Goal: Task Accomplishment & Management: Complete application form

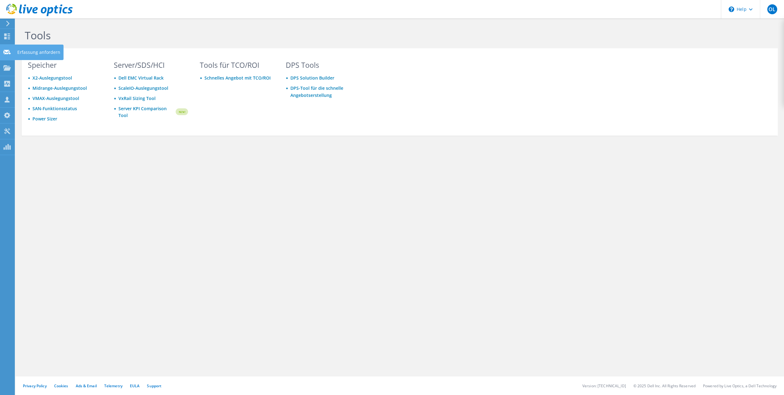
click at [10, 54] on use at bounding box center [6, 51] width 7 height 5
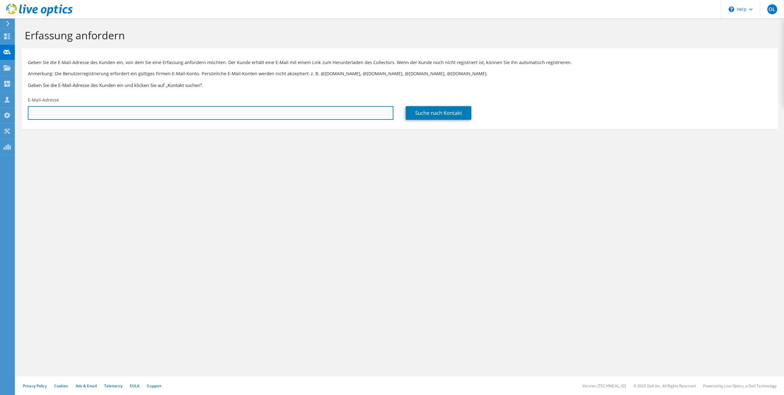
click at [134, 109] on input "text" at bounding box center [210, 113] width 365 height 14
drag, startPoint x: 55, startPoint y: 120, endPoint x: 22, endPoint y: 115, distance: 33.5
click at [22, 115] on div "E-Mail-Adresse t" at bounding box center [211, 108] width 378 height 29
paste input "dthiel@fixemer.com"
type input "dthiel@fixemer.com"
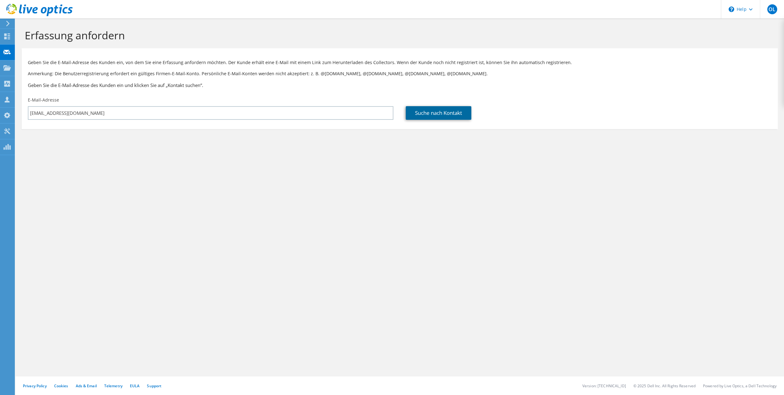
click at [420, 113] on link "Suche nach Kontakt" at bounding box center [439, 113] width 66 height 14
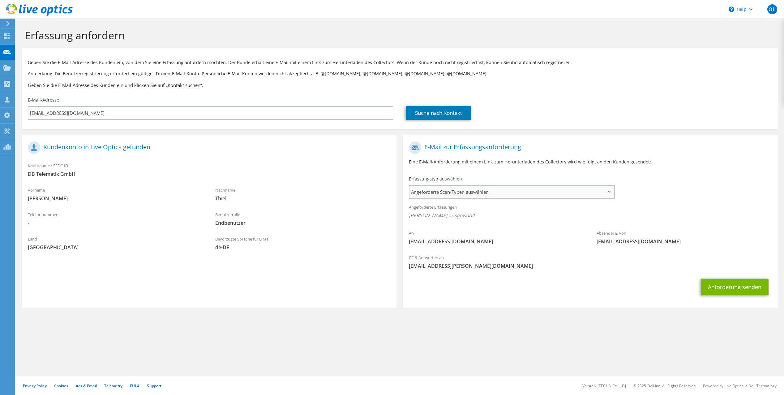
click at [583, 188] on span "Angeforderte Scan-Typen auswählen" at bounding box center [511, 192] width 204 height 12
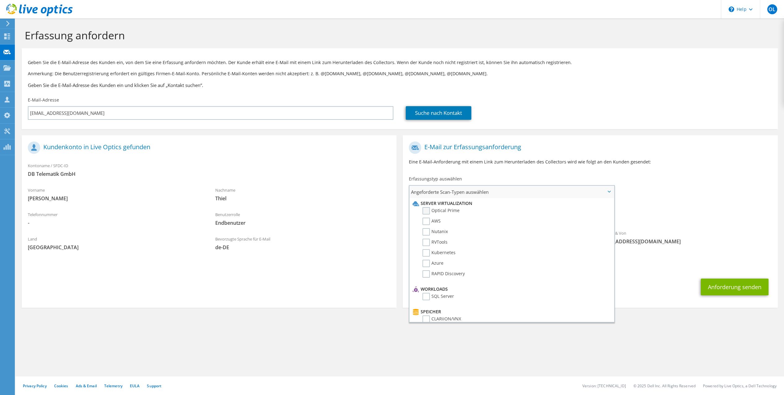
click at [429, 211] on label "Optical Prime" at bounding box center [440, 210] width 37 height 7
click at [0, 0] on input "Optical Prime" at bounding box center [0, 0] width 0 height 0
click at [611, 191] on span "Angeforderte Scan-Typen auswählen" at bounding box center [511, 192] width 204 height 12
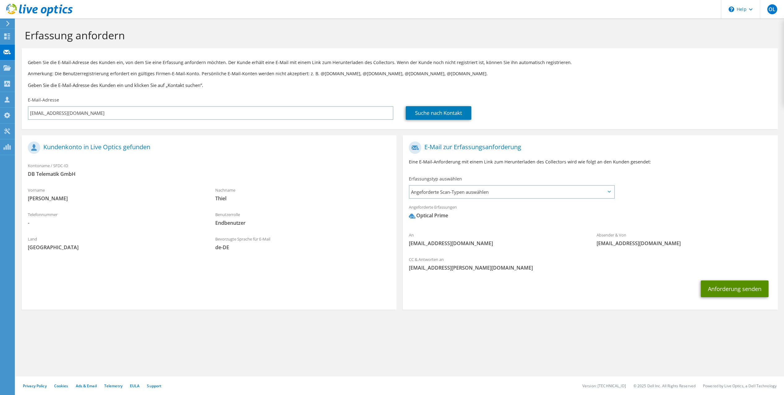
click at [734, 293] on button "Anforderung senden" at bounding box center [735, 288] width 68 height 17
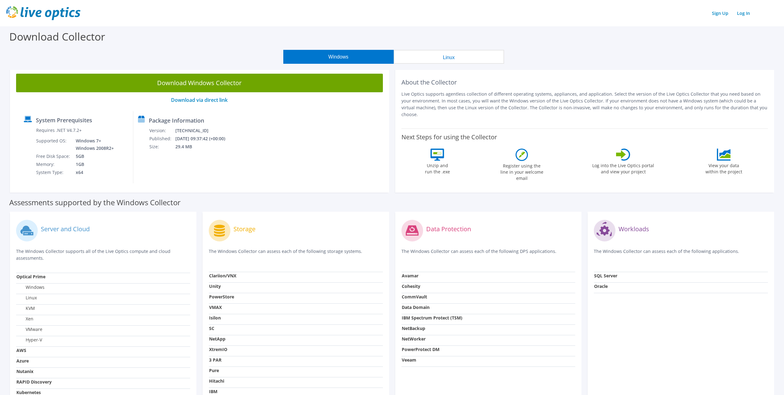
click at [391, 154] on div "Download Windows Collector Download via direct link System Prerequisites Requir…" at bounding box center [199, 129] width 385 height 125
